Goal: Information Seeking & Learning: Check status

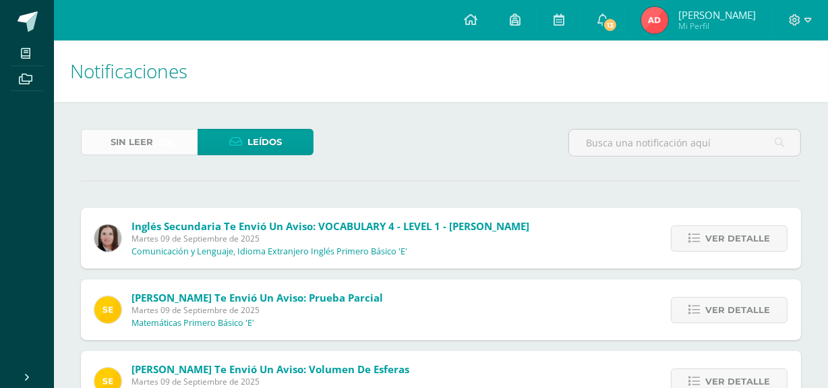
click at [156, 133] on link "Sin leer (13)" at bounding box center [139, 142] width 117 height 26
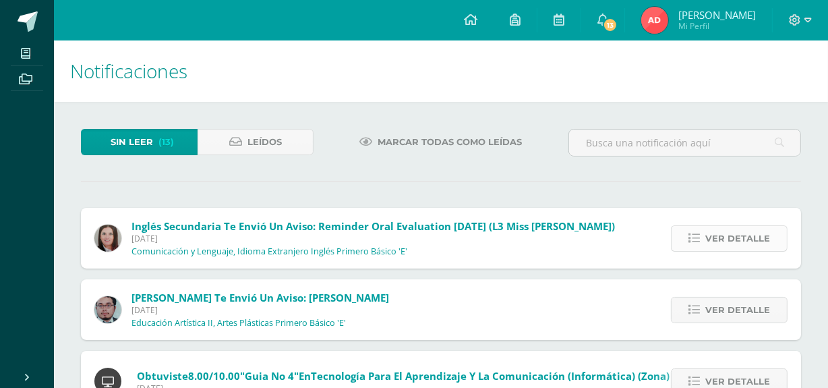
click at [716, 225] on link "Ver detalle" at bounding box center [729, 238] width 117 height 26
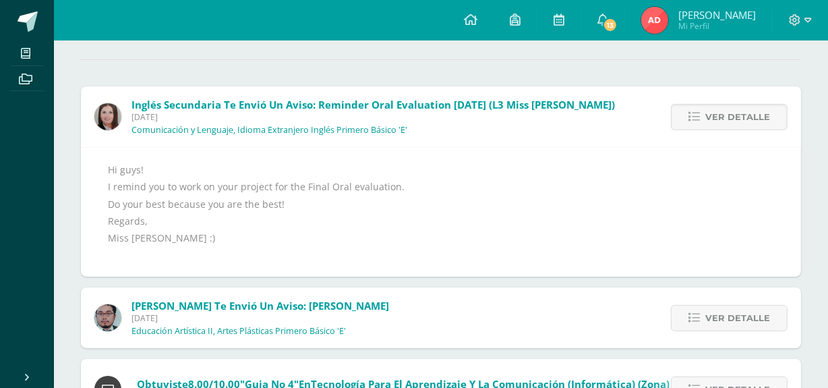
scroll to position [122, 0]
click at [716, 115] on span "Ver detalle" at bounding box center [737, 116] width 65 height 25
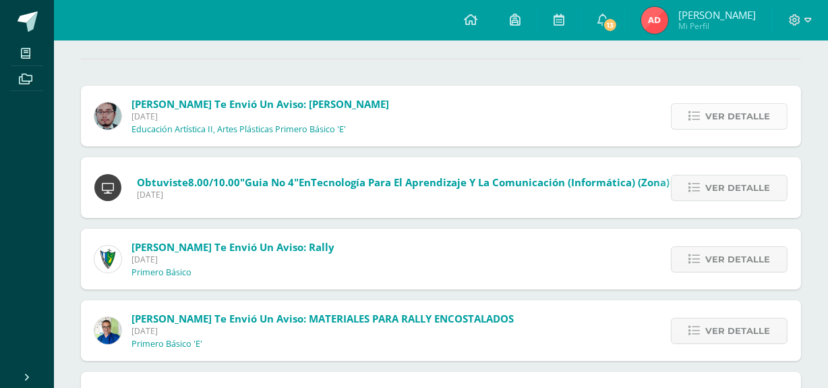
click at [716, 113] on span "Ver detalle" at bounding box center [737, 116] width 65 height 25
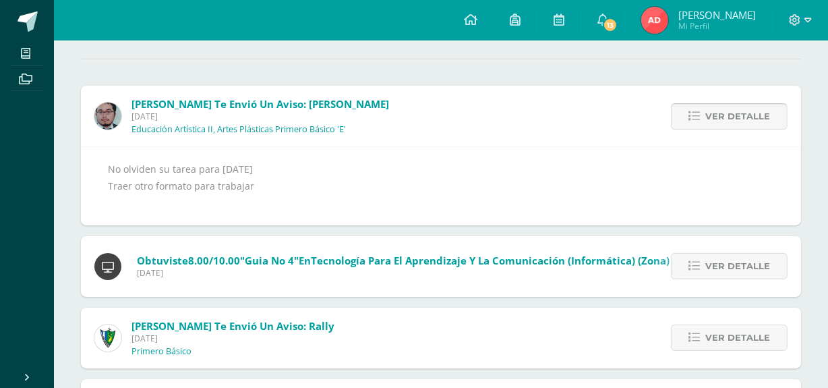
click at [709, 112] on span "Ver detalle" at bounding box center [737, 116] width 65 height 25
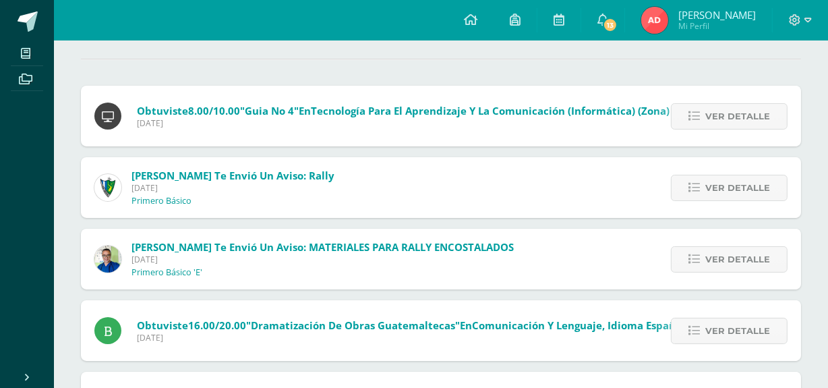
click at [709, 112] on span "Ver detalle" at bounding box center [737, 116] width 65 height 25
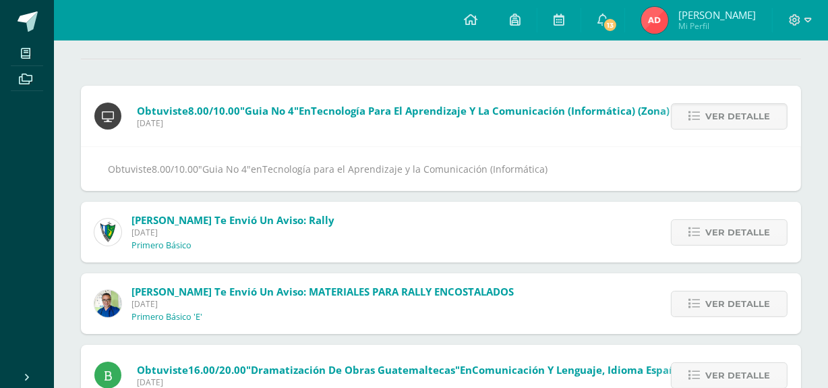
click at [709, 112] on span "Ver detalle" at bounding box center [737, 116] width 65 height 25
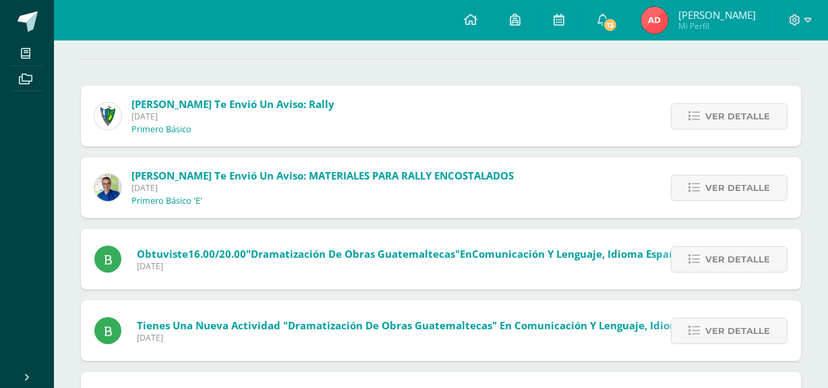
click at [709, 112] on span "Ver detalle" at bounding box center [737, 116] width 65 height 25
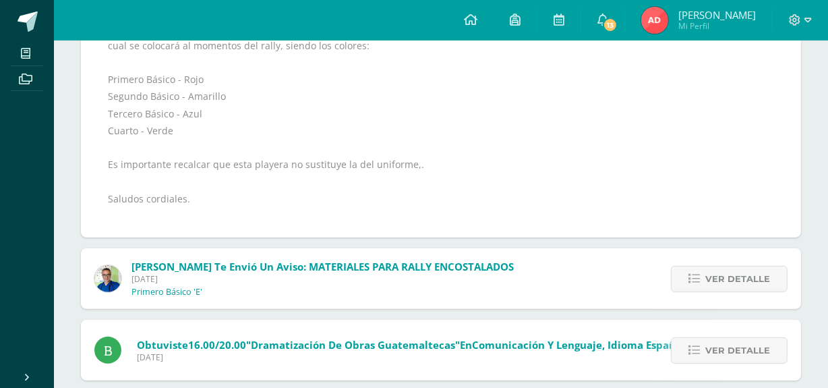
scroll to position [367, 0]
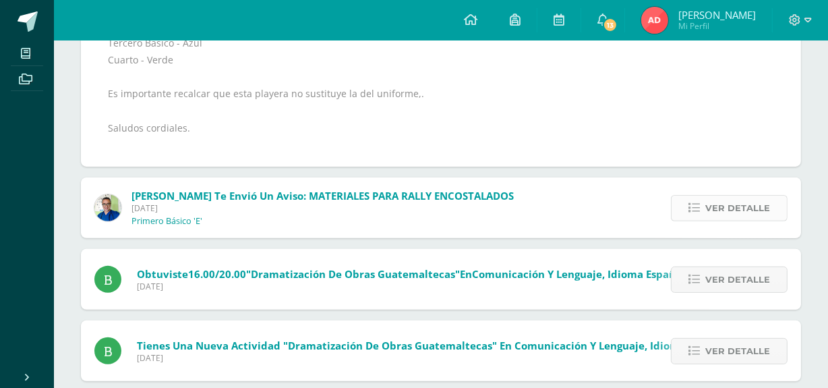
click at [704, 202] on link "Ver detalle" at bounding box center [729, 208] width 117 height 26
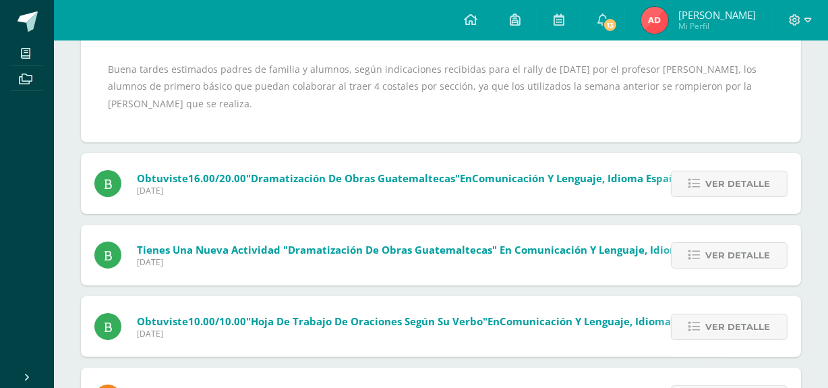
scroll to position [38, 0]
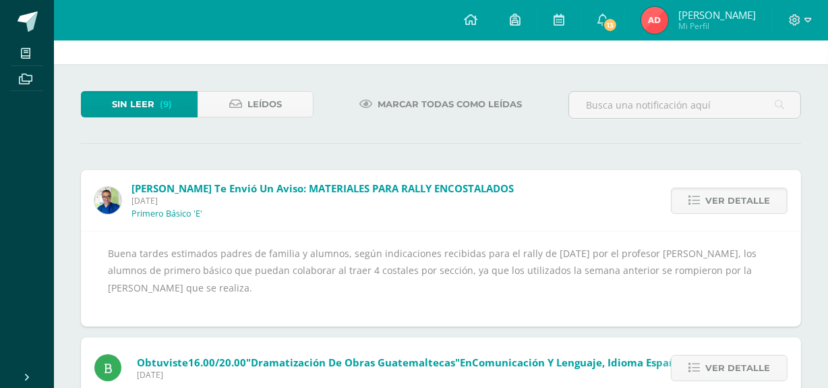
click at [718, 202] on span "Ver detalle" at bounding box center [737, 200] width 65 height 25
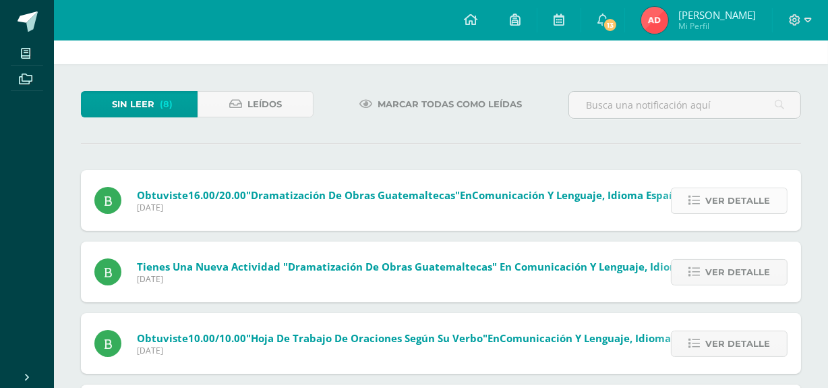
click at [719, 197] on span "Ver detalle" at bounding box center [737, 200] width 65 height 25
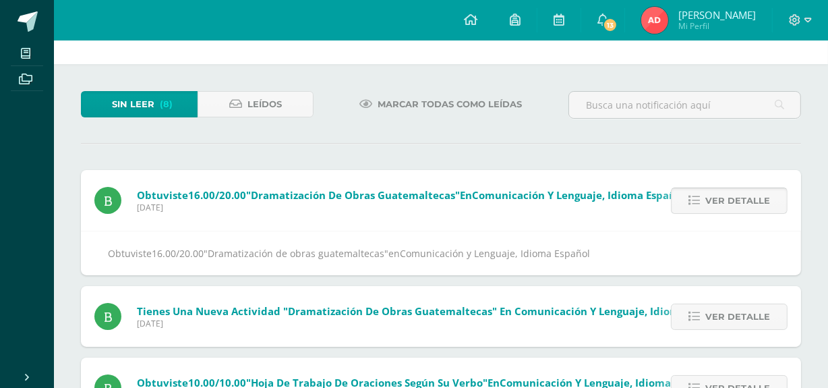
click at [719, 197] on span "Ver detalle" at bounding box center [737, 200] width 65 height 25
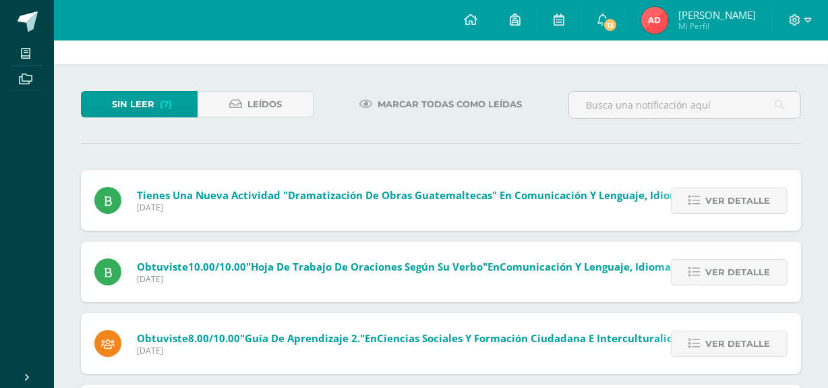
click at [719, 197] on span "Ver detalle" at bounding box center [737, 200] width 65 height 25
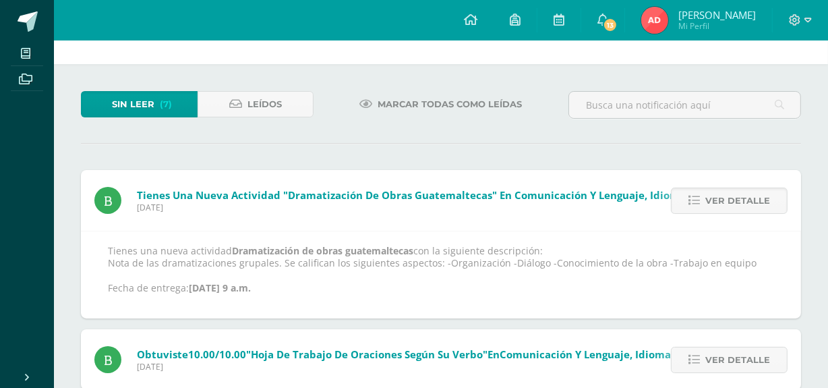
click at [719, 197] on span "Ver detalle" at bounding box center [737, 200] width 65 height 25
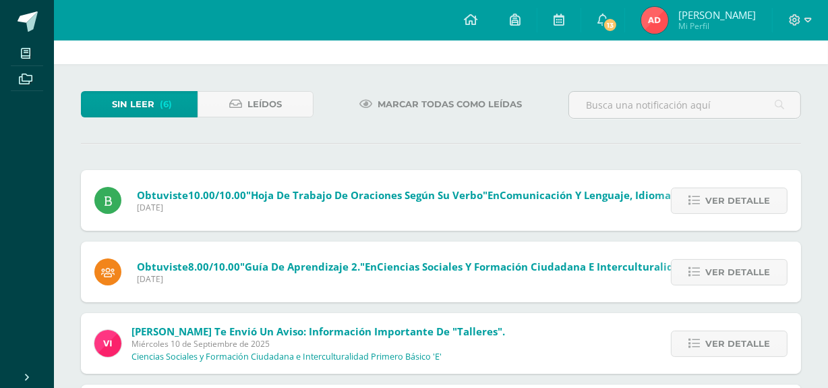
click at [719, 197] on span "Ver detalle" at bounding box center [737, 200] width 65 height 25
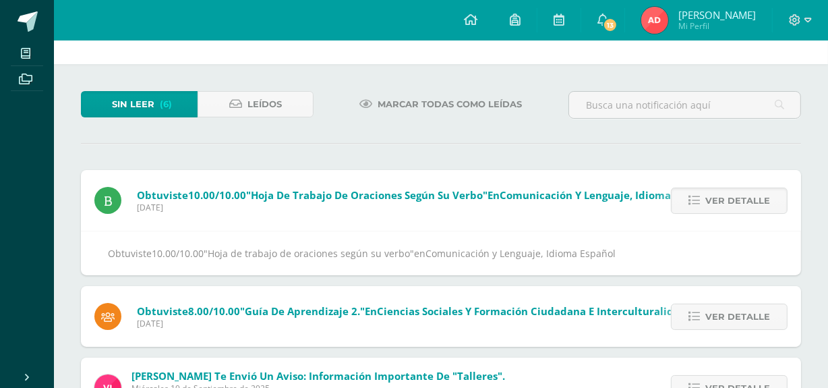
click at [719, 197] on span "Ver detalle" at bounding box center [737, 200] width 65 height 25
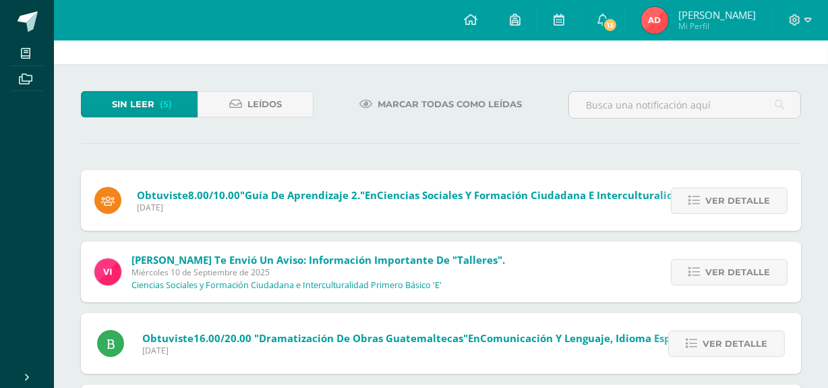
click at [719, 197] on span "Ver detalle" at bounding box center [737, 200] width 65 height 25
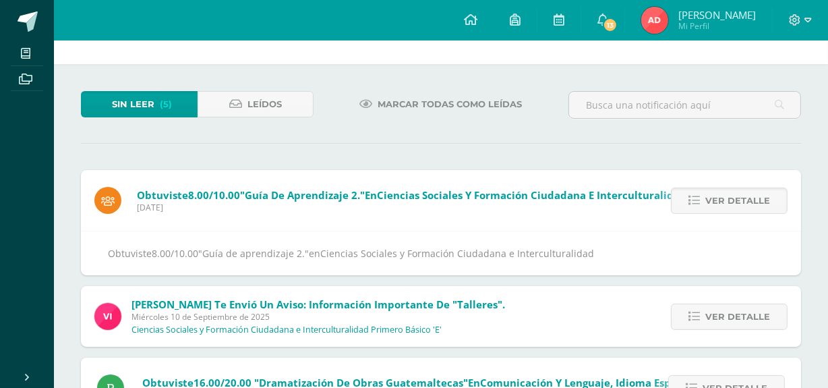
click at [719, 197] on span "Ver detalle" at bounding box center [737, 200] width 65 height 25
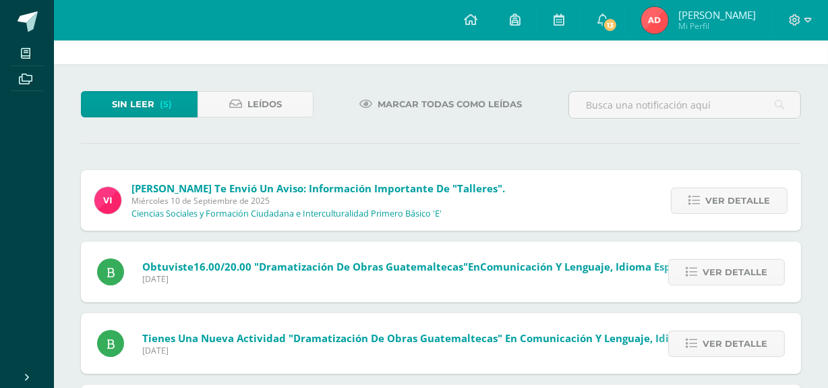
click at [719, 197] on span "Ver detalle" at bounding box center [737, 200] width 65 height 25
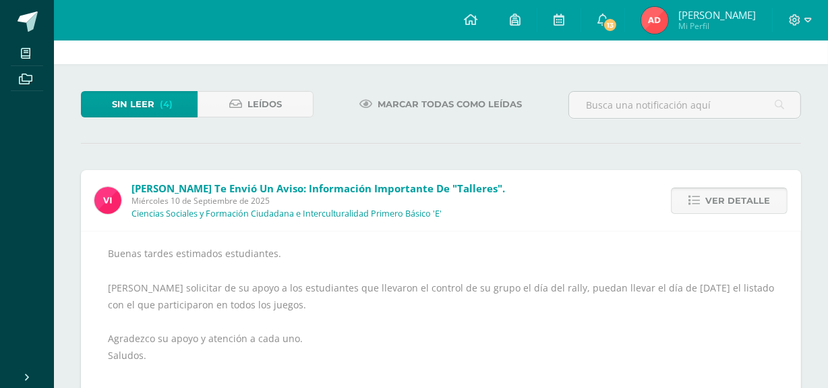
click at [719, 194] on span "Ver detalle" at bounding box center [737, 200] width 65 height 25
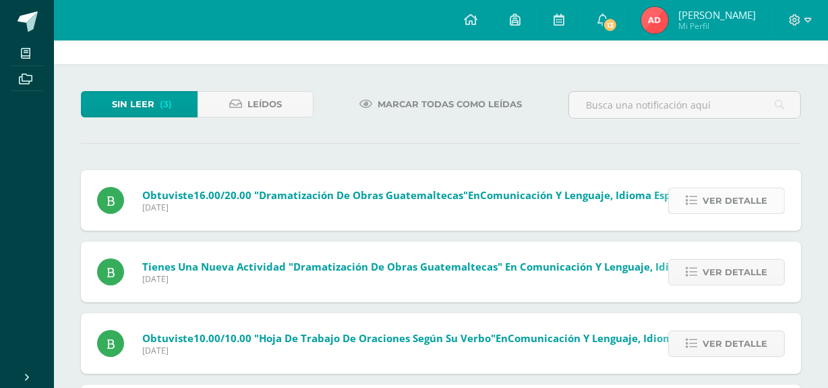
click at [719, 191] on span "Ver detalle" at bounding box center [735, 200] width 65 height 25
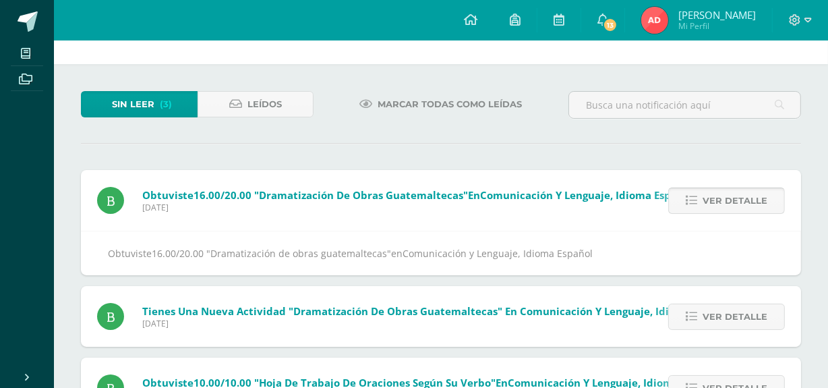
click at [719, 191] on span "Ver detalle" at bounding box center [735, 200] width 65 height 25
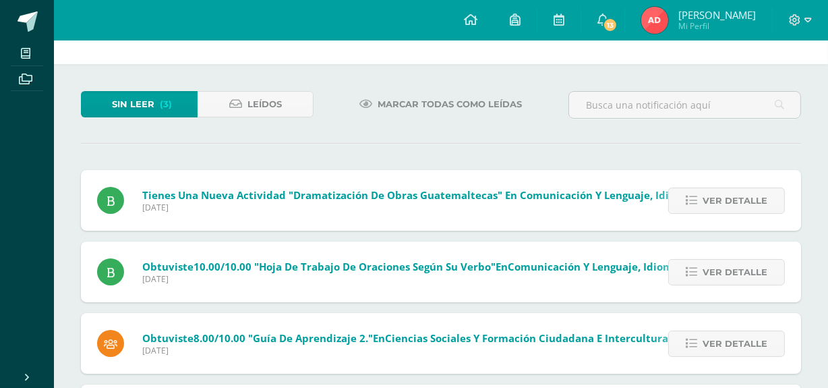
click at [719, 191] on span "Ver detalle" at bounding box center [735, 200] width 65 height 25
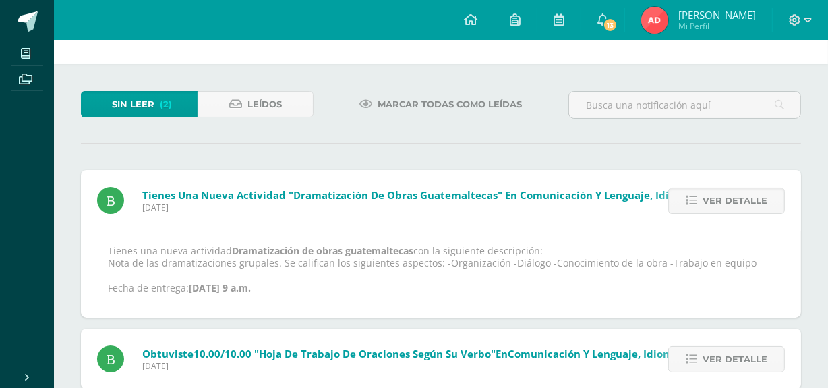
click at [719, 191] on span "Ver detalle" at bounding box center [735, 200] width 65 height 25
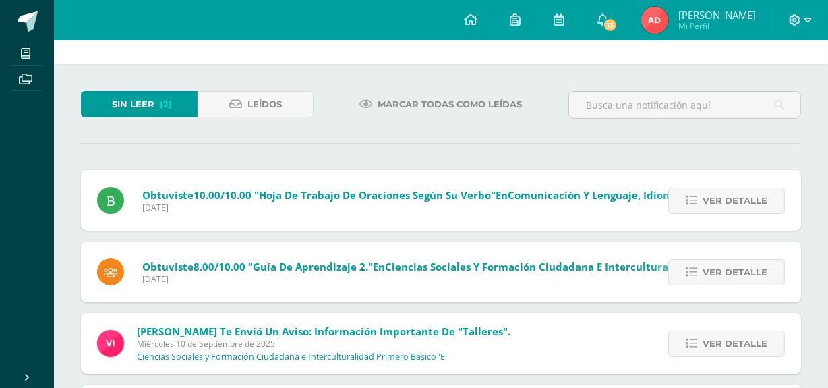
click at [719, 191] on span "Ver detalle" at bounding box center [735, 200] width 65 height 25
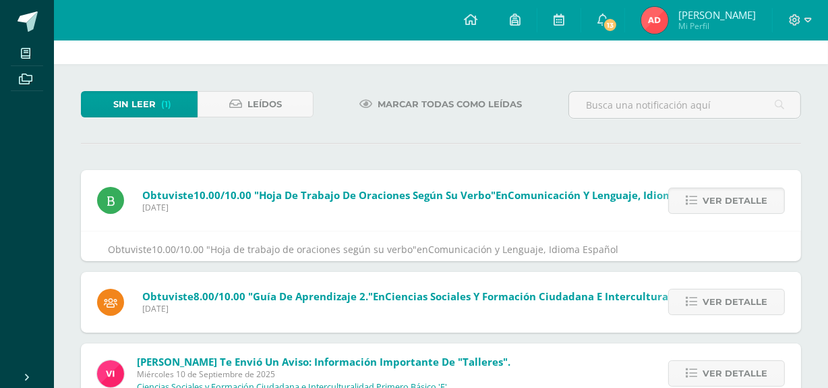
click at [719, 191] on span "Ver detalle" at bounding box center [735, 200] width 65 height 25
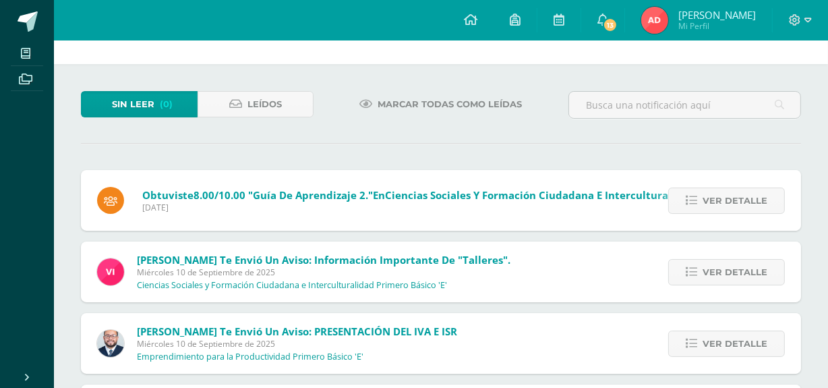
click at [719, 191] on span "Ver detalle" at bounding box center [735, 200] width 65 height 25
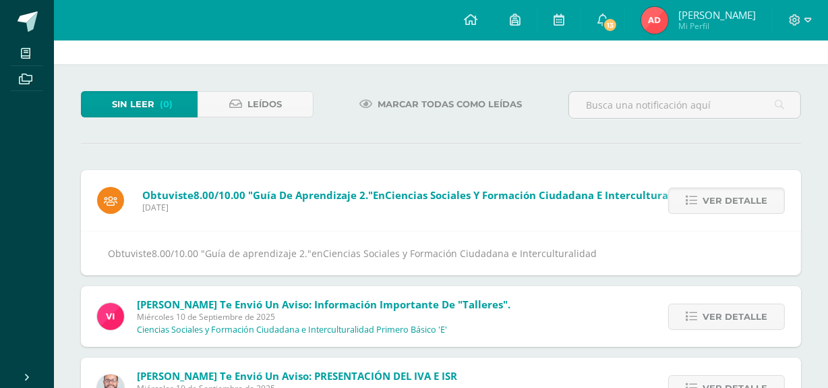
click at [719, 191] on span "Ver detalle" at bounding box center [735, 200] width 65 height 25
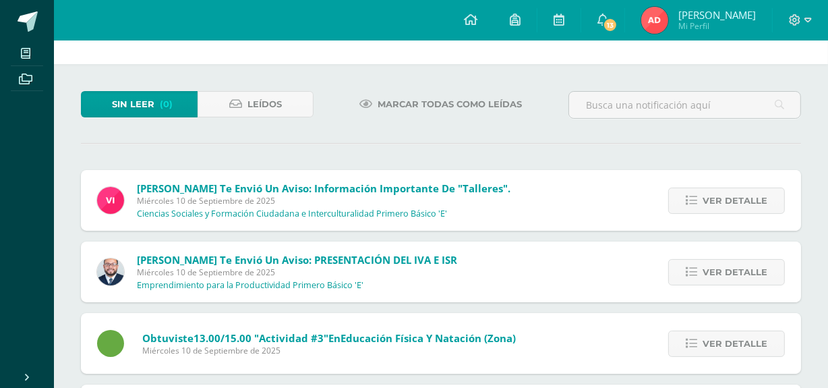
click at [719, 191] on span "Ver detalle" at bounding box center [735, 200] width 65 height 25
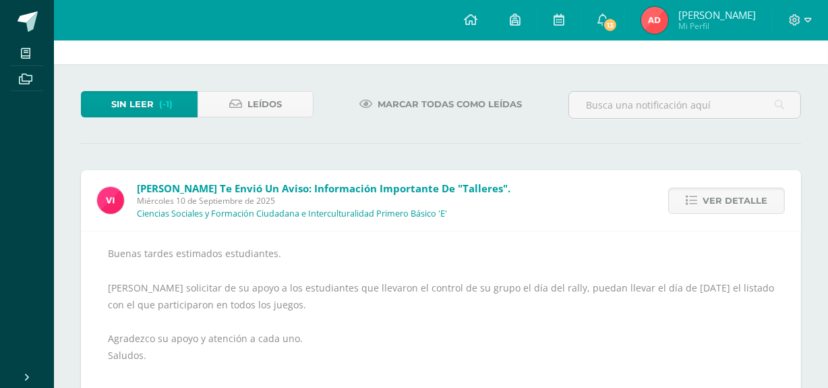
click at [719, 191] on span "Ver detalle" at bounding box center [735, 200] width 65 height 25
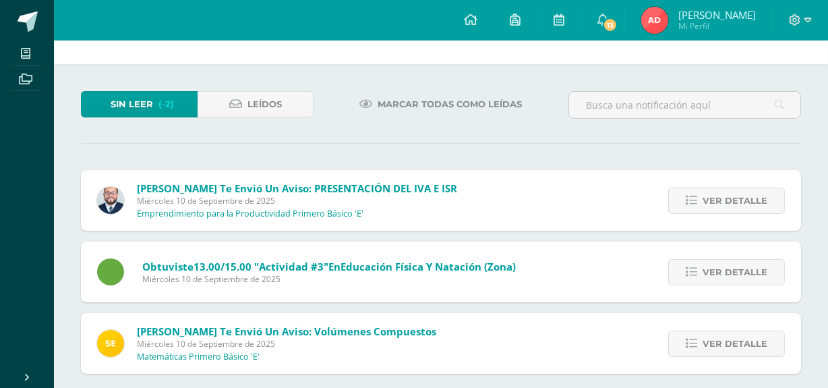
click at [719, 191] on span "Ver detalle" at bounding box center [735, 200] width 65 height 25
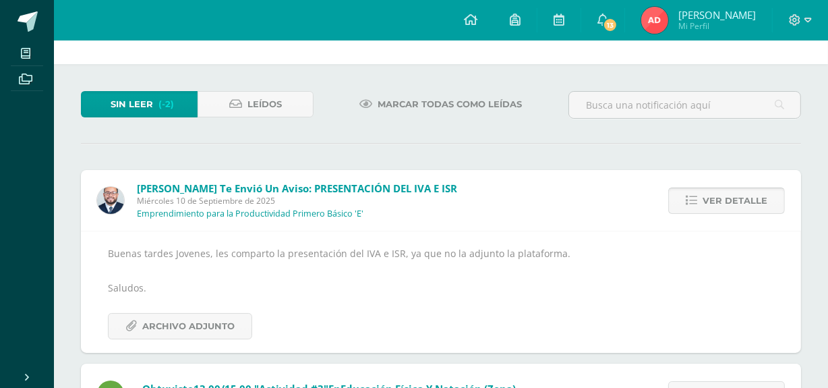
click at [706, 205] on span "Ver detalle" at bounding box center [735, 200] width 65 height 25
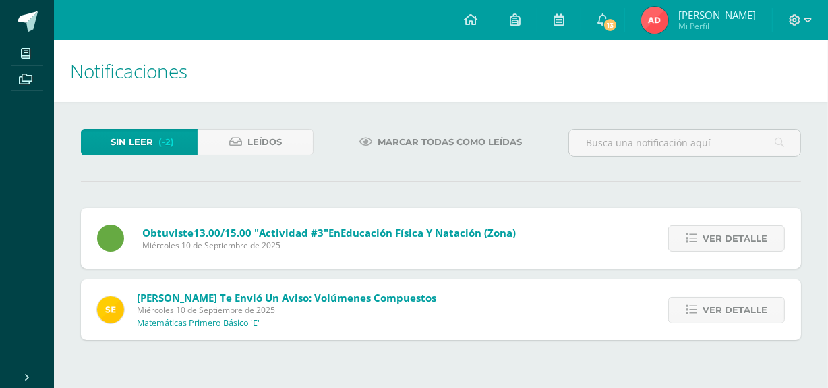
scroll to position [0, 0]
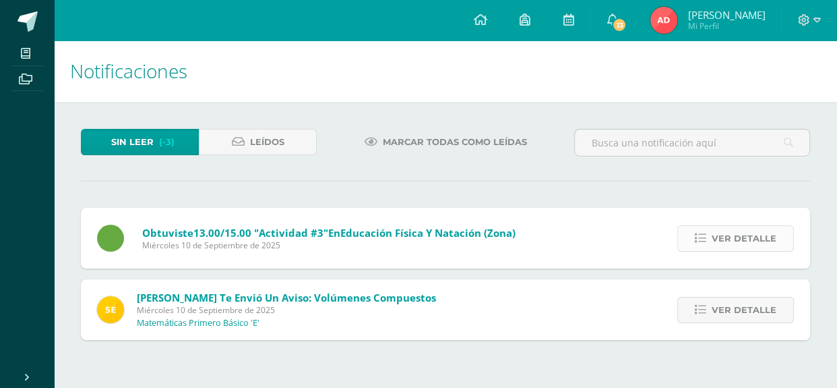
click at [725, 243] on span "Ver detalle" at bounding box center [744, 238] width 65 height 25
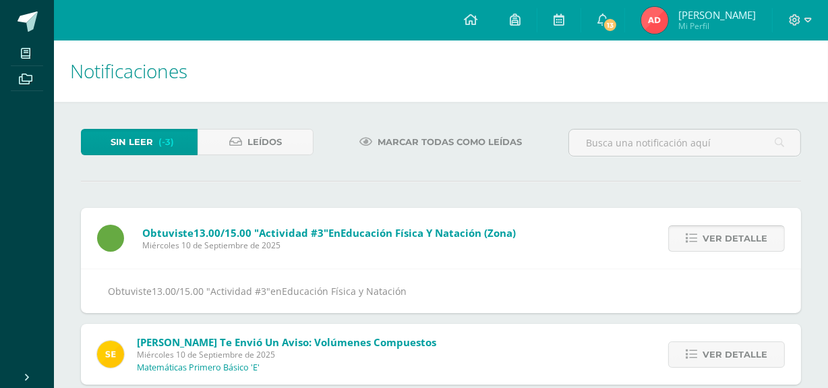
click at [725, 243] on span "Ver detalle" at bounding box center [735, 238] width 65 height 25
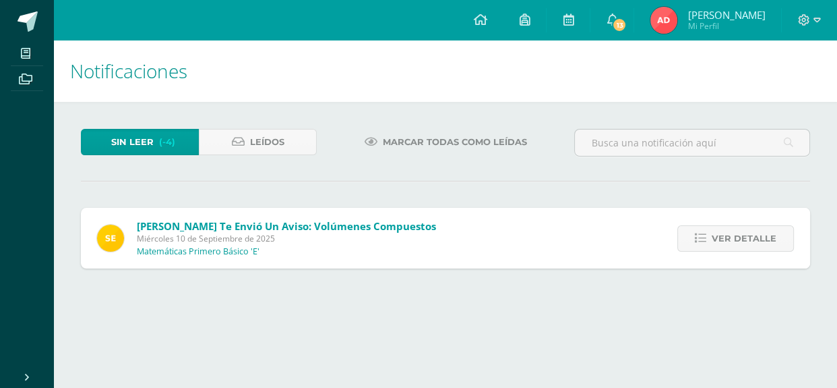
click at [725, 243] on span "Ver detalle" at bounding box center [744, 238] width 65 height 25
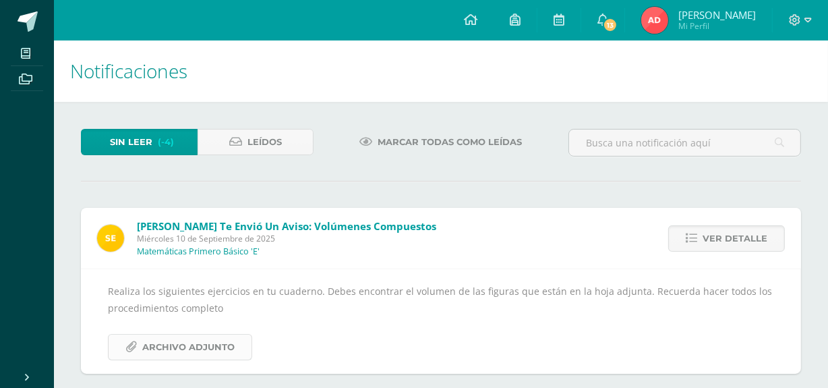
click at [165, 351] on span "Archivo Adjunto" at bounding box center [188, 346] width 92 height 25
